Goal: Task Accomplishment & Management: Use online tool/utility

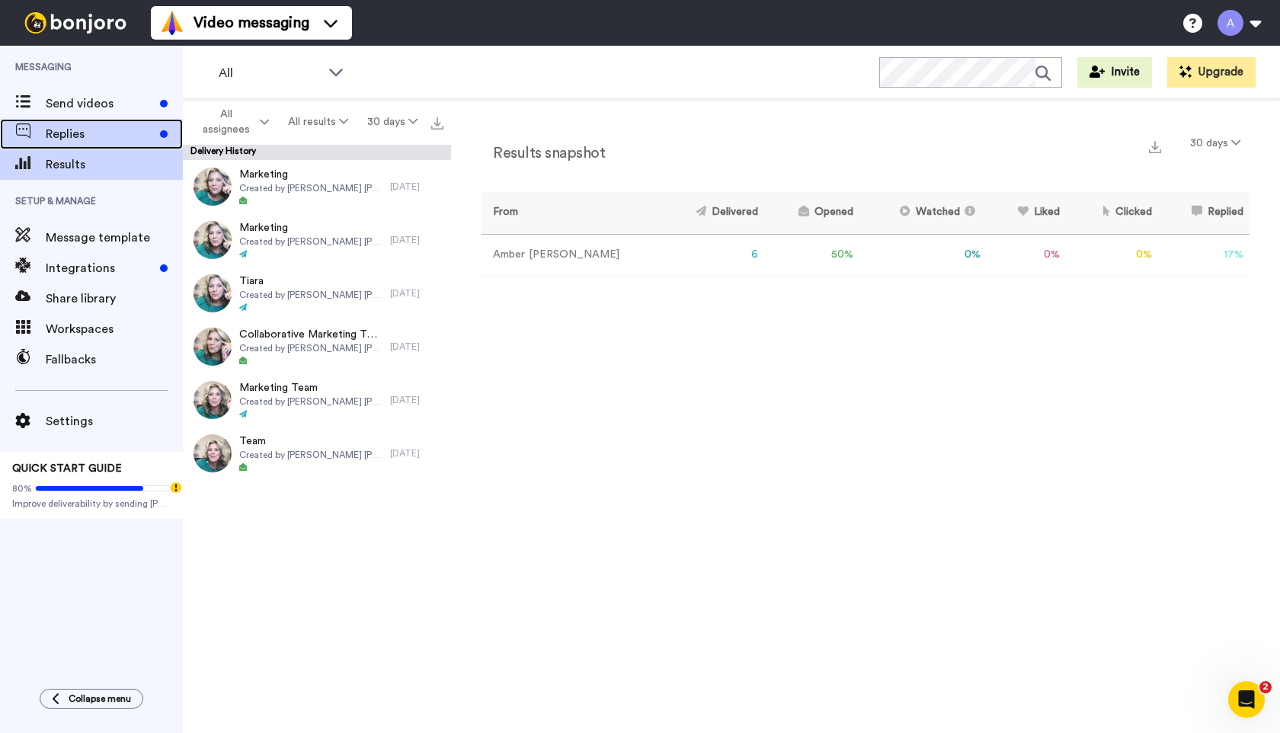
click at [72, 144] on div "Replies" at bounding box center [91, 134] width 183 height 30
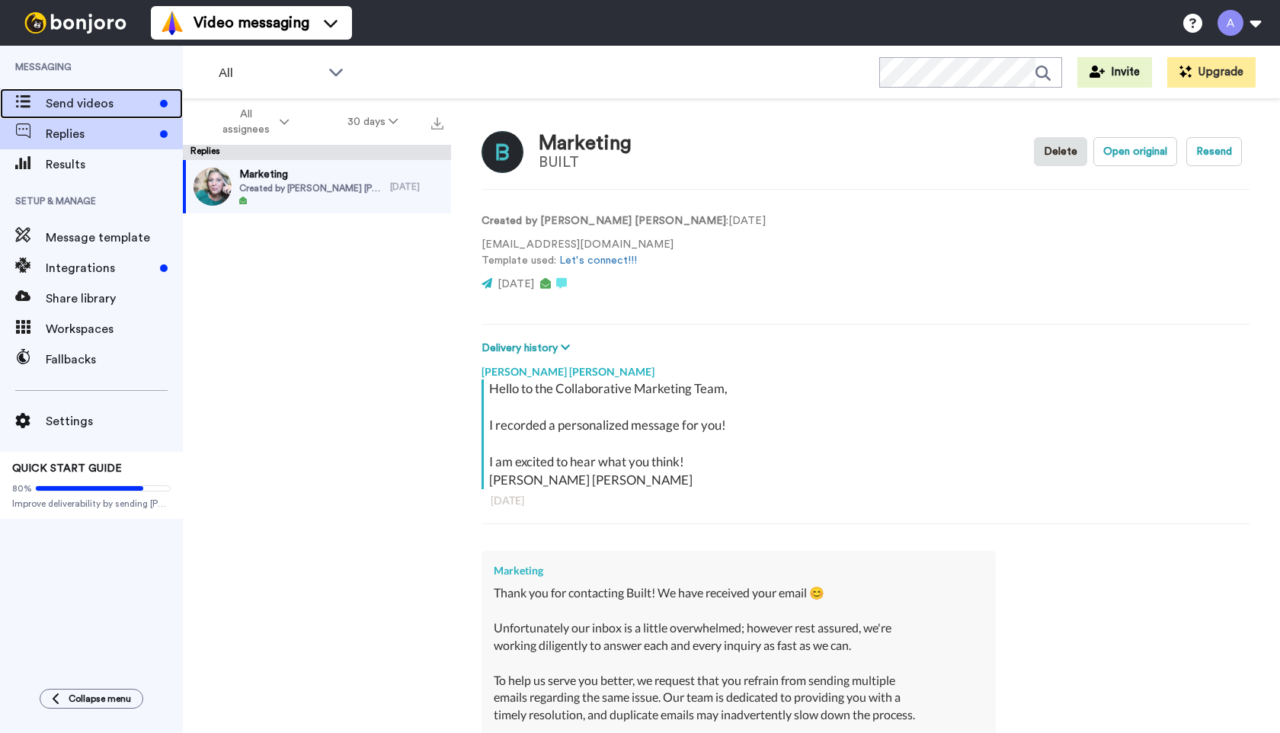
click at [97, 107] on span "Send videos" at bounding box center [100, 103] width 108 height 18
